Goal: Transaction & Acquisition: Purchase product/service

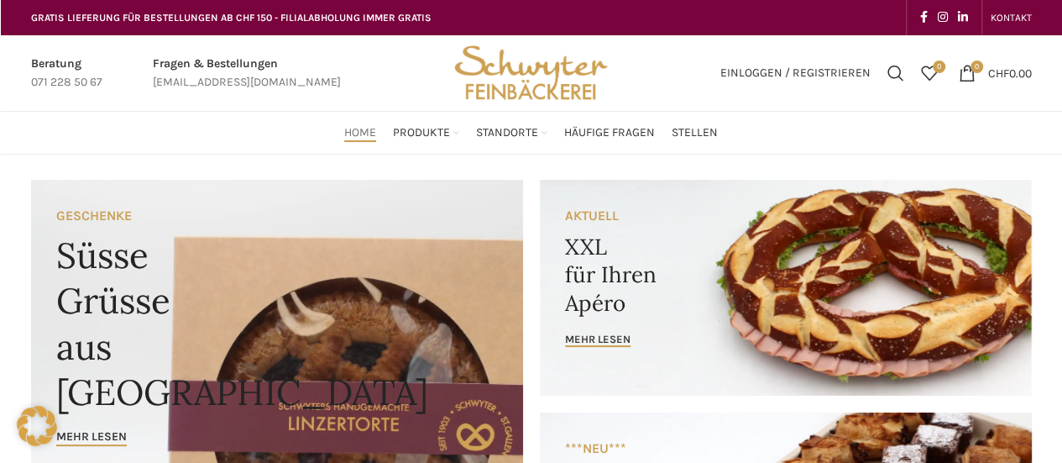
click at [432, 130] on span "Produkte" at bounding box center [421, 133] width 57 height 16
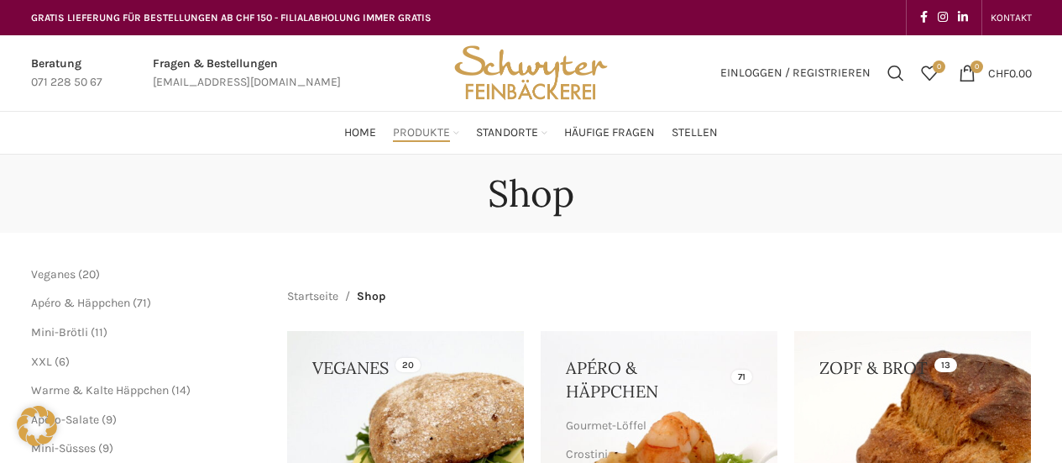
scroll to position [55, 0]
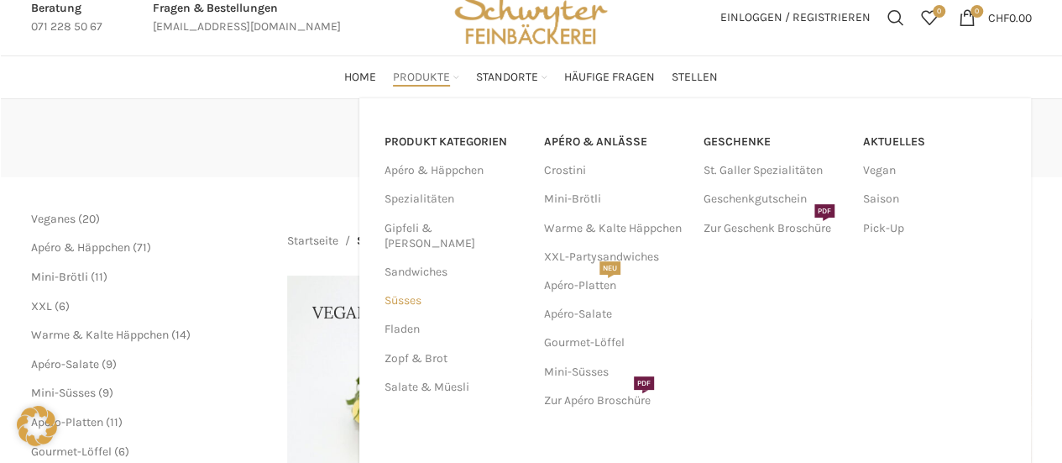
click at [410, 286] on link "Süsses" at bounding box center [454, 300] width 139 height 29
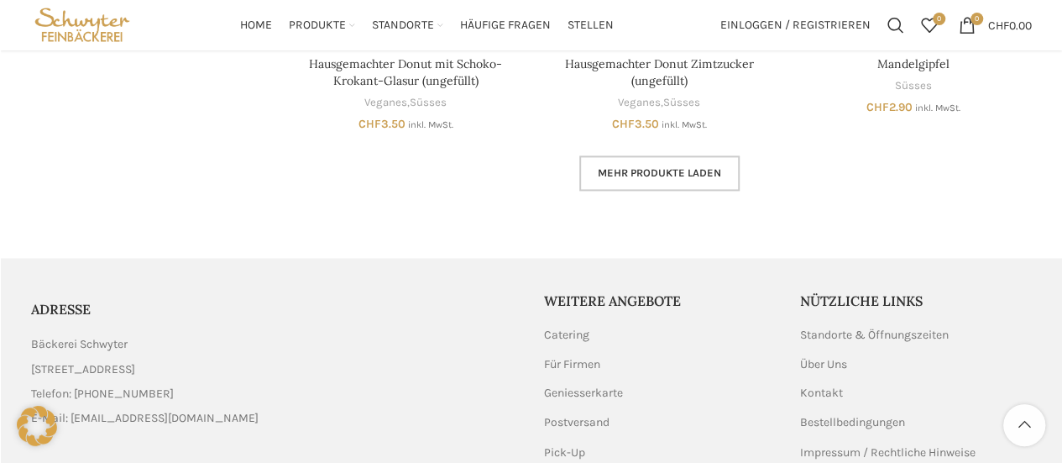
scroll to position [1155, 0]
click at [672, 174] on span "Mehr Produkte laden" at bounding box center [659, 173] width 123 height 13
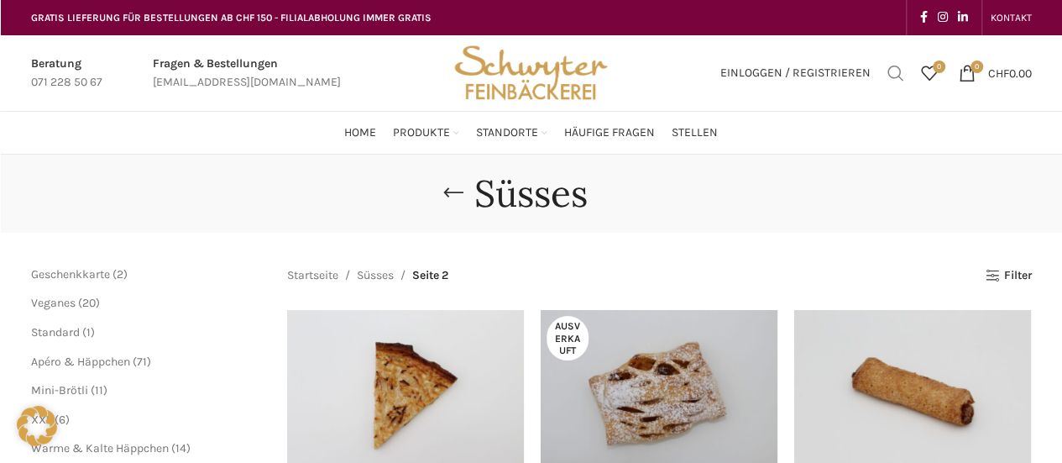
click at [889, 75] on span "Suchen" at bounding box center [896, 73] width 17 height 17
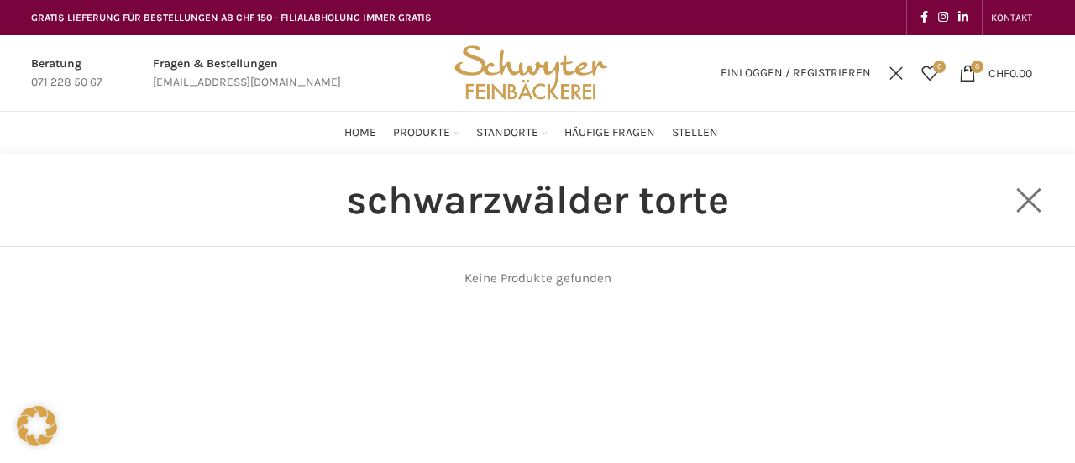
type input "schwarzwälder torte"
click at [1010, 199] on link "Close search form" at bounding box center [1029, 200] width 84 height 84
